Goal: Information Seeking & Learning: Learn about a topic

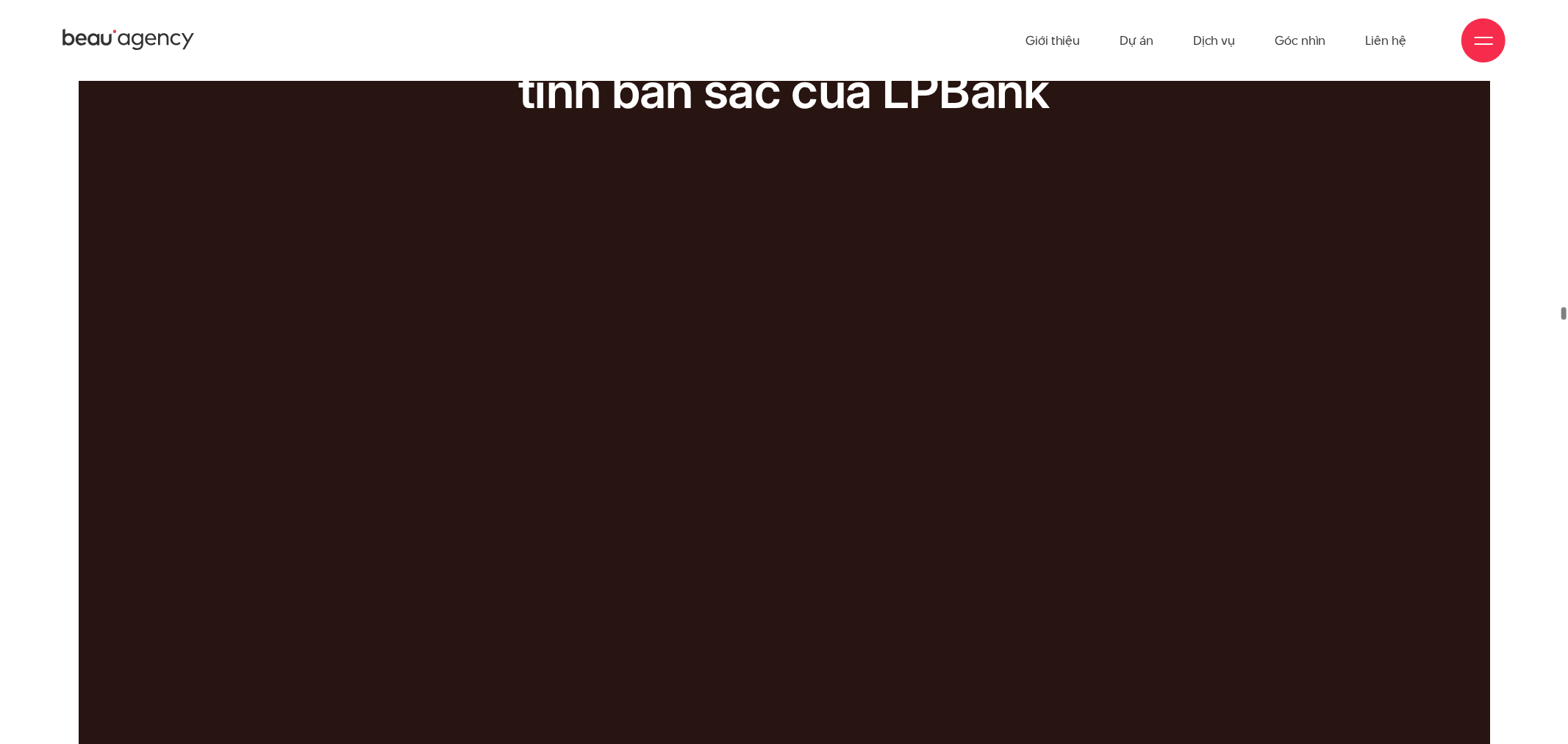
click at [681, 384] on div "Đối với thương hiệu Tổng hòa giữa tính hiện đại và tính bản sắc của LPBank Tổng…" at bounding box center [784, 377] width 1227 height 787
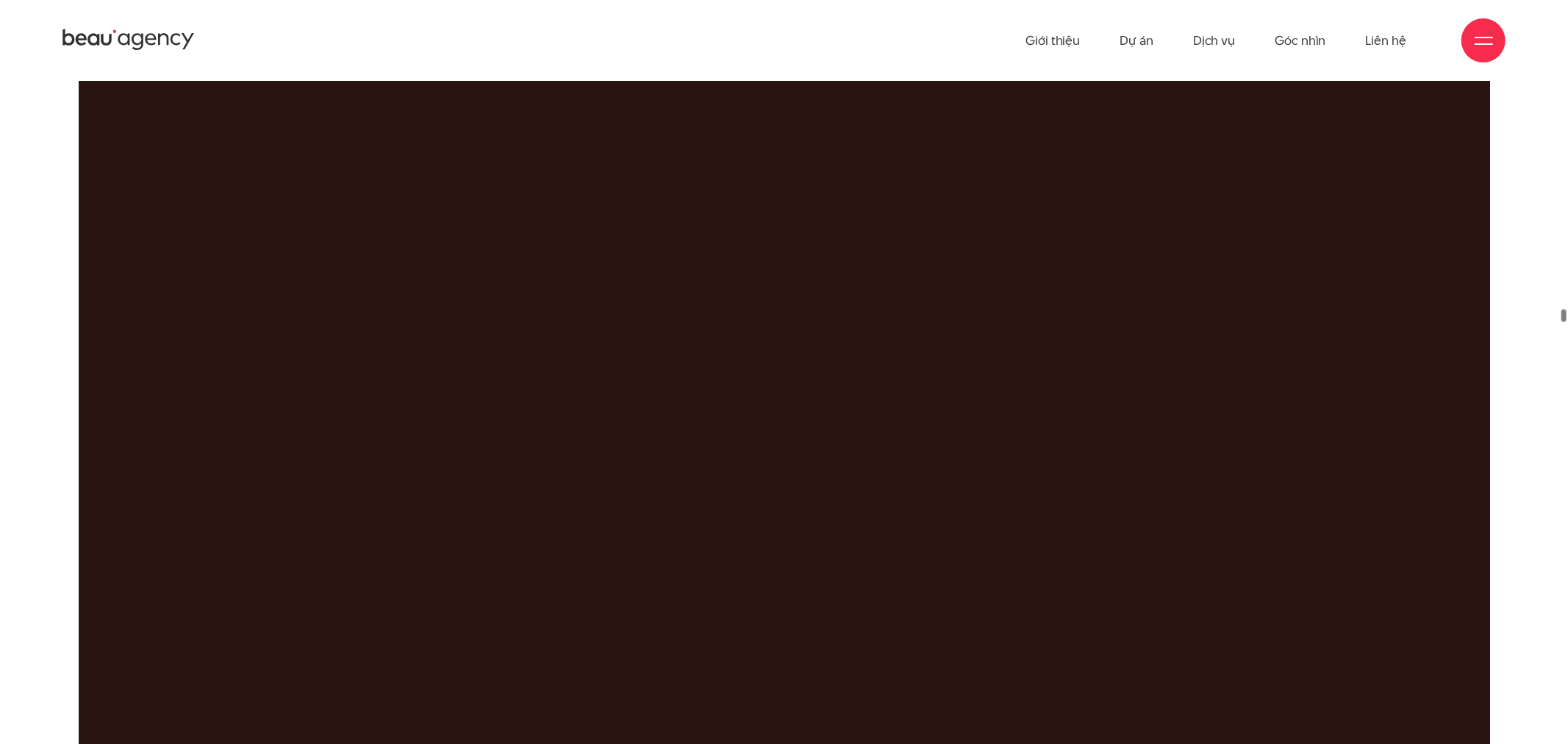
click at [705, 328] on div "Đối với thương hiệu Tổng hòa giữa tính hiện đại và tính bản sắc của LPBank Tổng…" at bounding box center [784, 247] width 1227 height 787
click at [705, 328] on div "Đối với thương hiệu Tổng hòa giữa tính hiện đại và tính bản sắc của LPBank Tổng…" at bounding box center [784, 328] width 1227 height 787
click at [708, 336] on div "Đối với thương hiệu Tổng hòa giữa tính hiện đại và tính bản sắc của LPBank Tổng…" at bounding box center [784, 354] width 1227 height 787
click at [708, 336] on div "Đối với thương hiệu Tổng hòa giữa tính hiện đại và tính bản sắc của LPBank Tổng…" at bounding box center [784, 357] width 1227 height 787
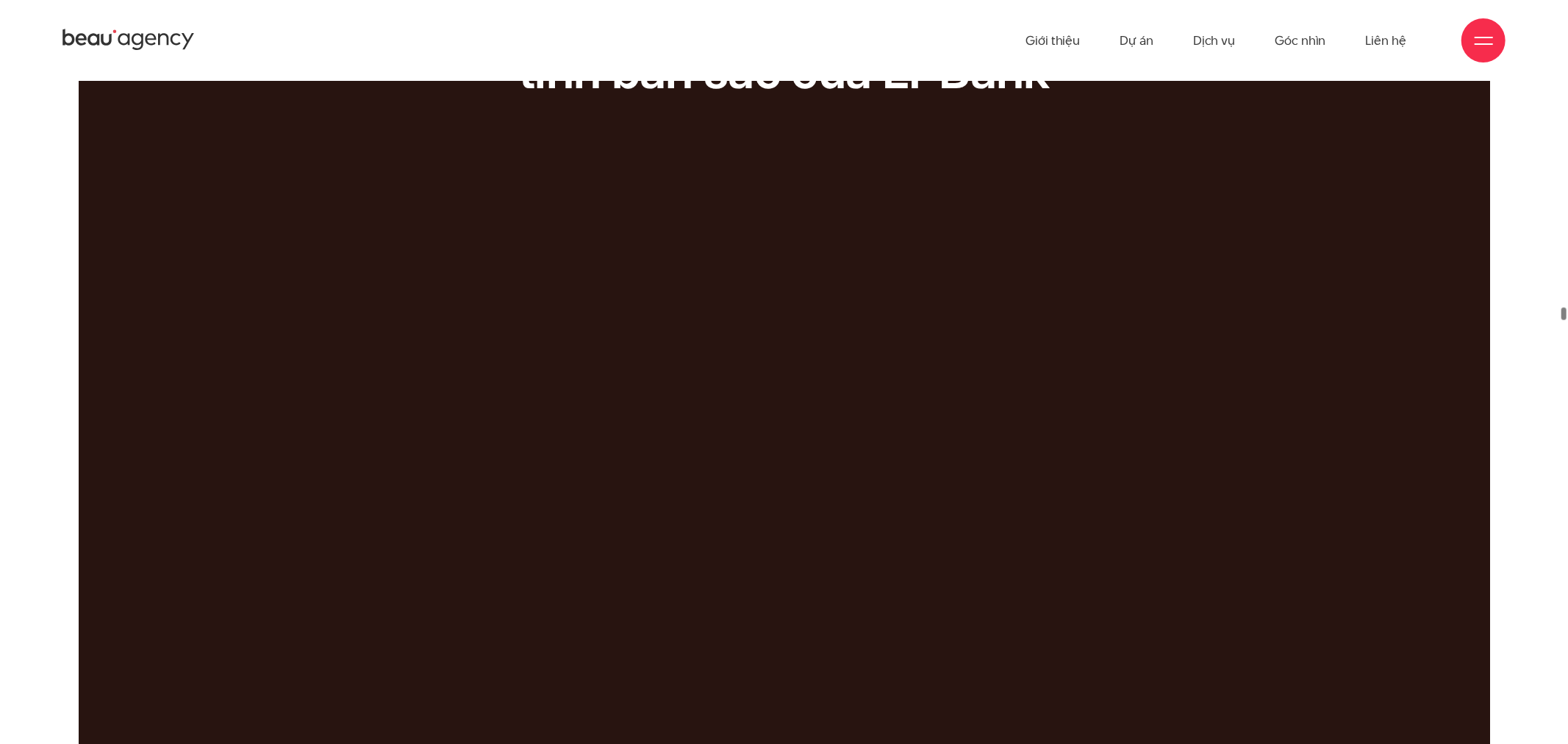
click at [708, 336] on div "Đối với thương hiệu Tổng hòa giữa tính hiện đại và tính bản sắc của LPBank Tổng…" at bounding box center [784, 357] width 1227 height 787
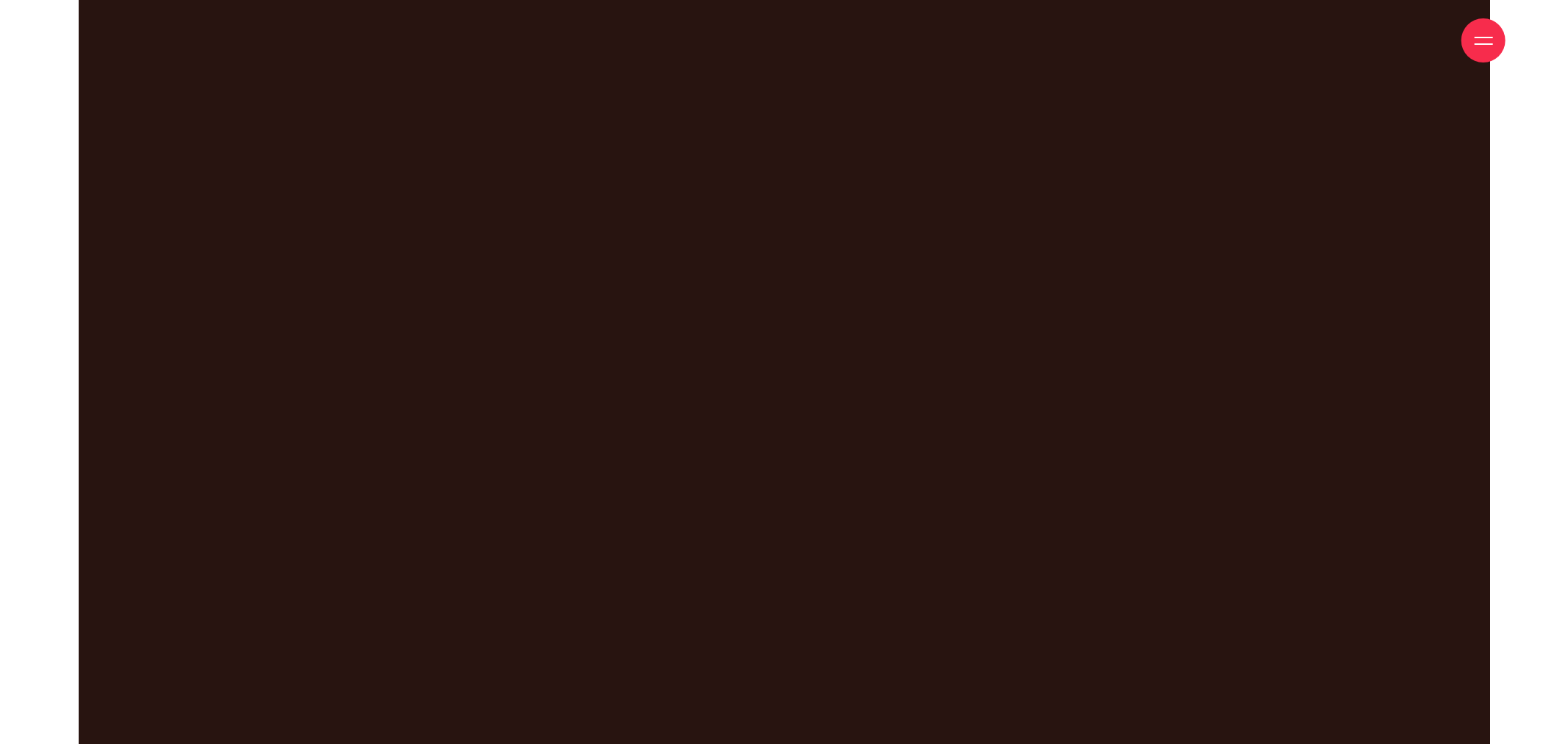
click at [828, 222] on div "Đối với thương hiệu Tổng hòa giữa tính hiện đại và tính bản sắc của LPBank Tổng…" at bounding box center [784, 259] width 1227 height 787
